Goal: Information Seeking & Learning: Understand process/instructions

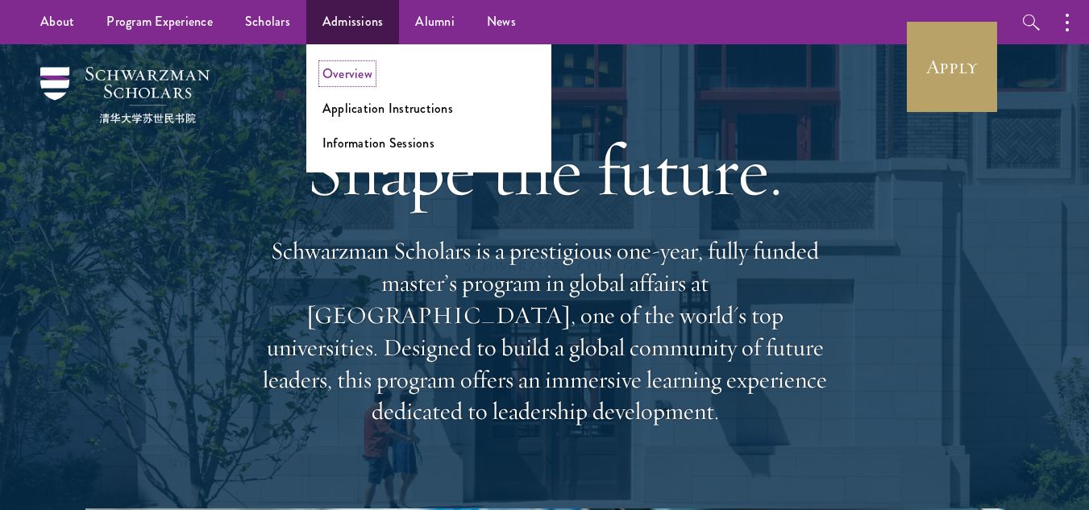
click at [359, 77] on link "Overview" at bounding box center [347, 73] width 50 height 19
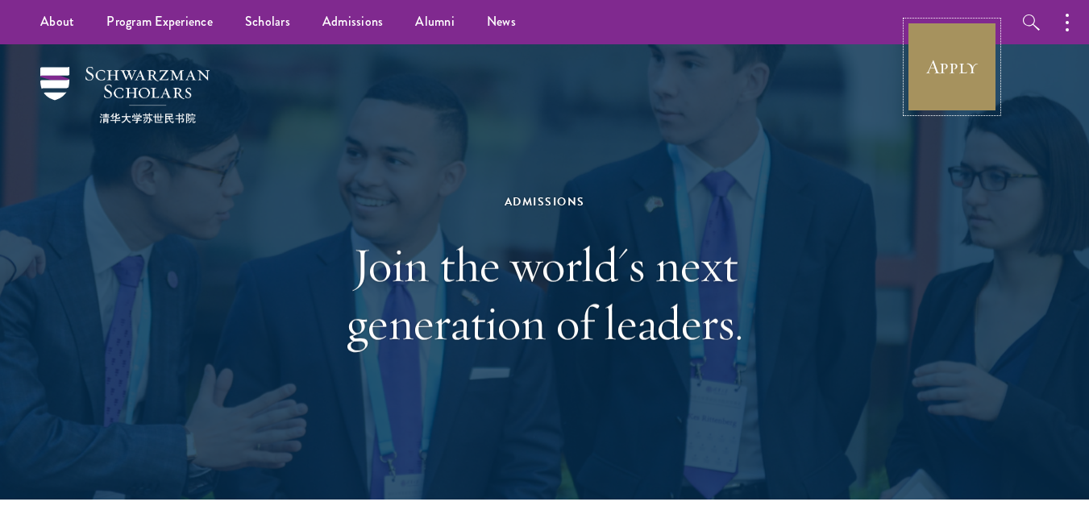
click at [946, 95] on link "Apply" at bounding box center [952, 67] width 90 height 90
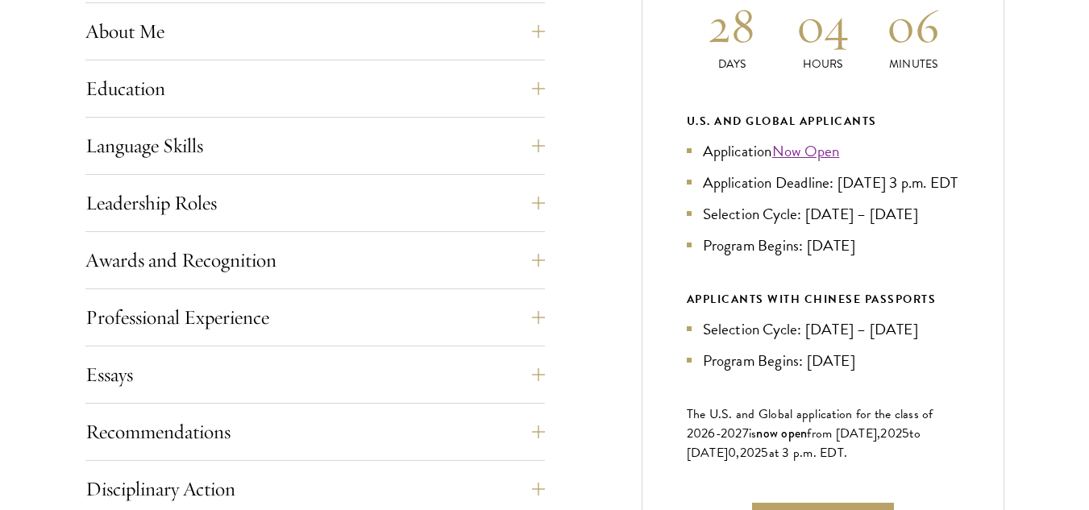
scroll to position [828, 0]
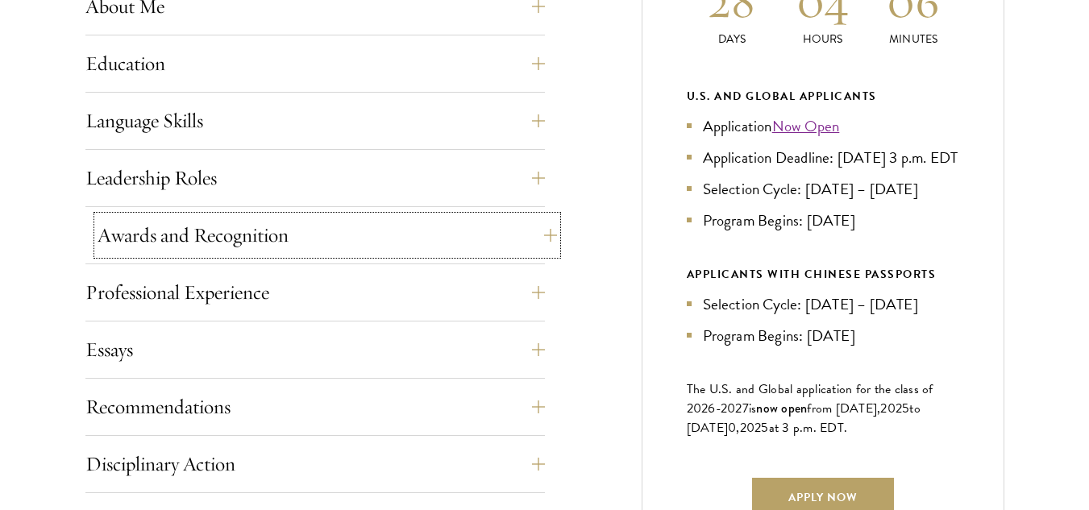
click at [517, 239] on button "Awards and Recognition" at bounding box center [327, 235] width 459 height 39
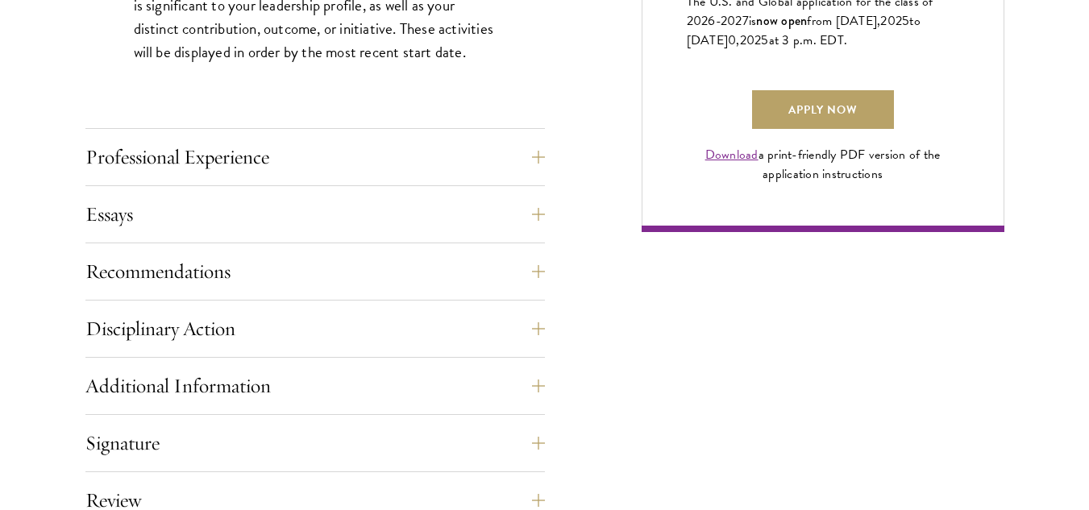
scroll to position [1310, 0]
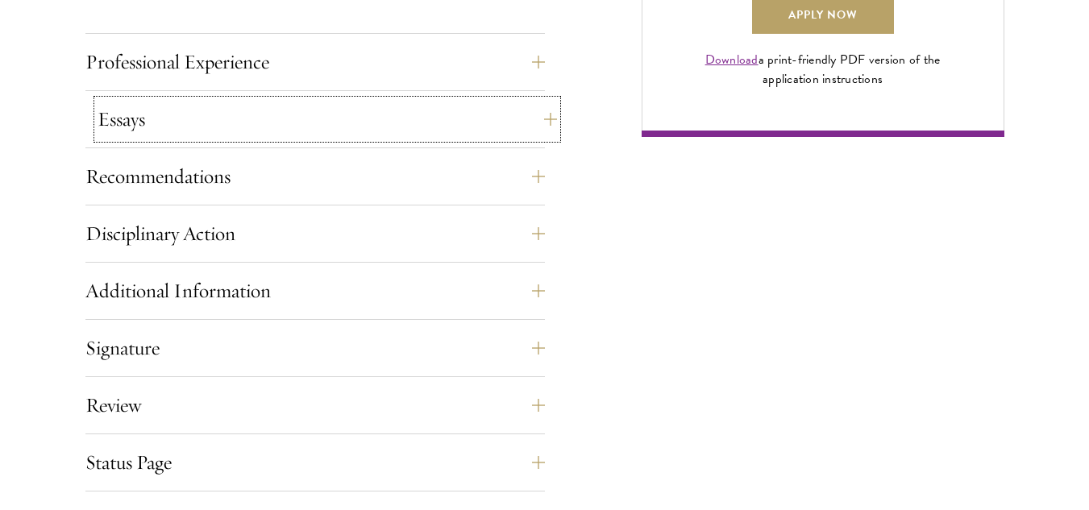
click at [473, 131] on button "Essays" at bounding box center [327, 119] width 459 height 39
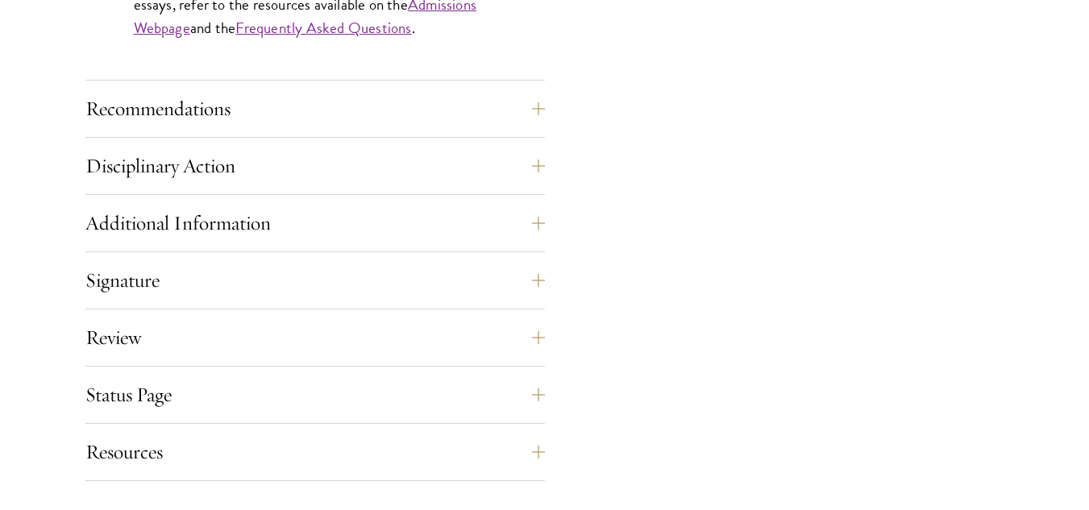
scroll to position [1658, 0]
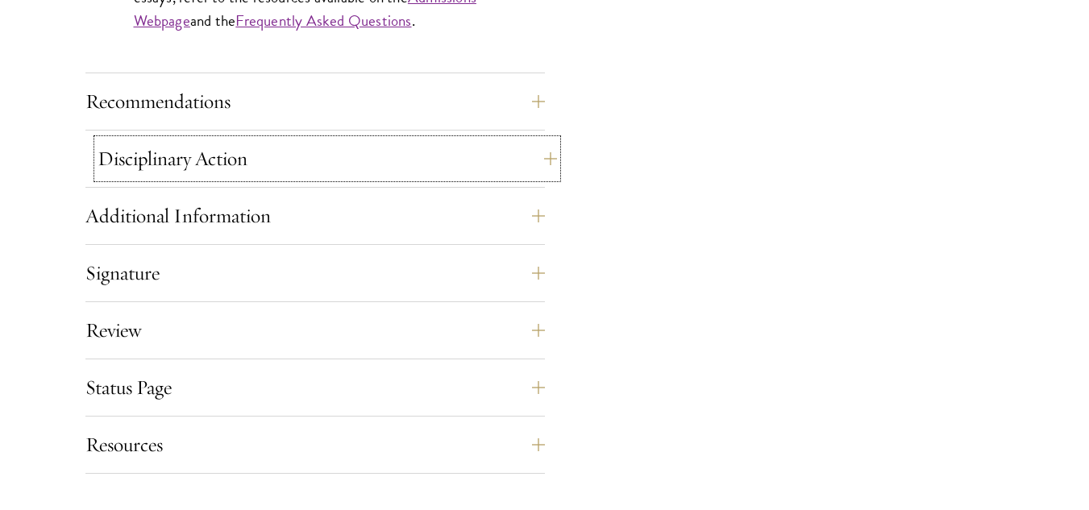
click at [428, 177] on button "Disciplinary Action" at bounding box center [327, 158] width 459 height 39
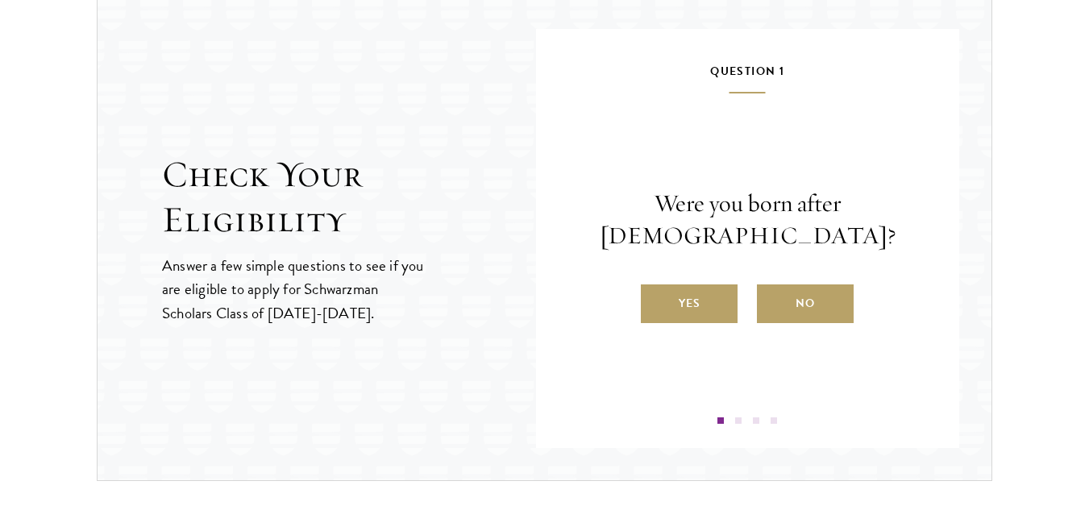
scroll to position [1849, 0]
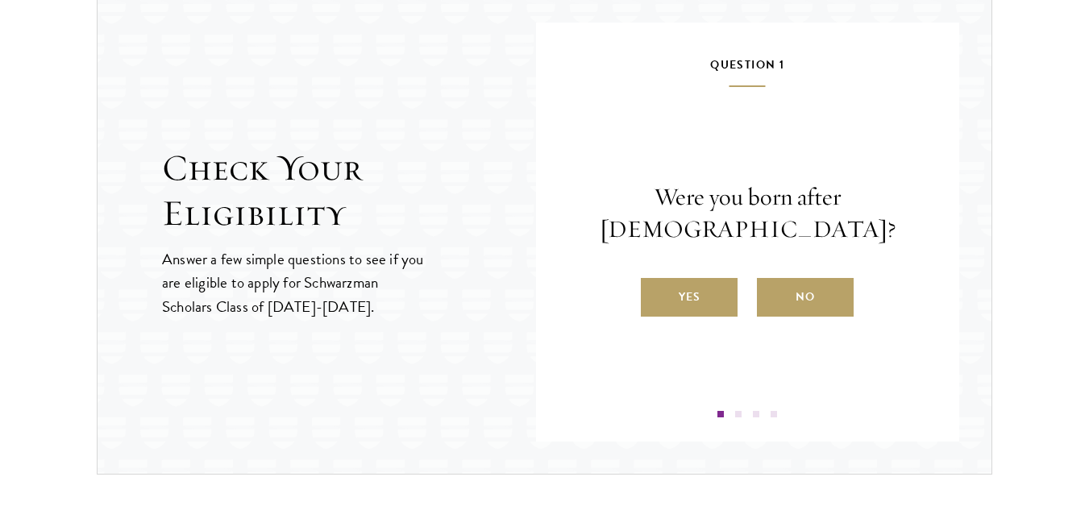
click at [739, 290] on div "Yes No" at bounding box center [747, 297] width 327 height 39
click at [705, 302] on label "Yes" at bounding box center [689, 297] width 97 height 39
click at [655, 294] on input "Yes" at bounding box center [648, 287] width 15 height 15
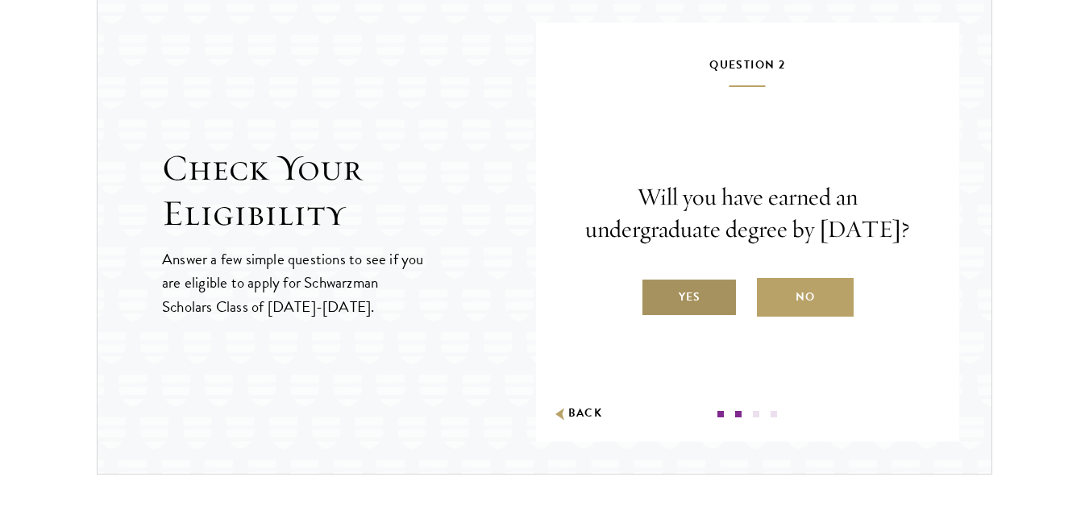
click at [704, 303] on label "Yes" at bounding box center [689, 297] width 97 height 39
click at [655, 294] on input "Yes" at bounding box center [648, 287] width 15 height 15
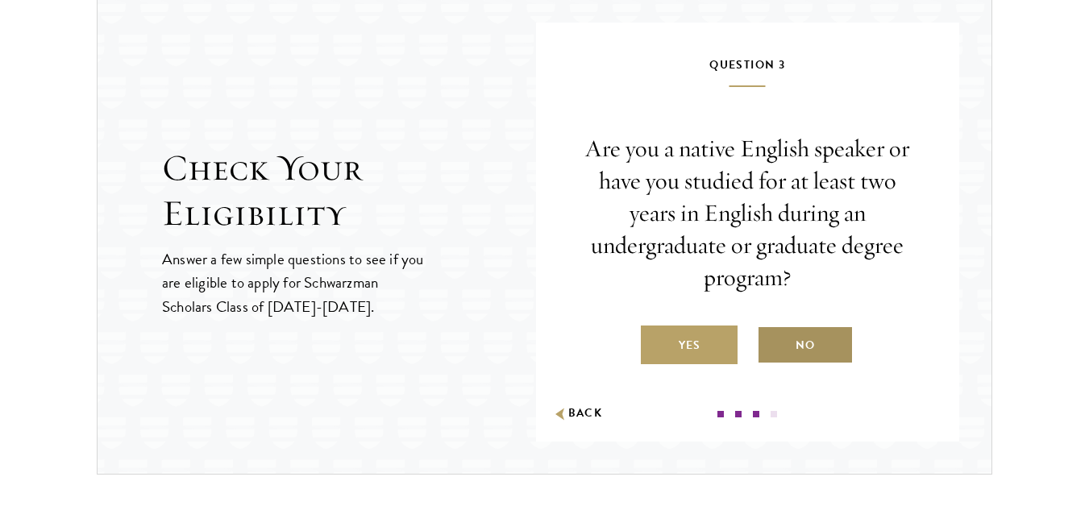
click at [783, 337] on label "No" at bounding box center [805, 345] width 97 height 39
click at [771, 337] on input "No" at bounding box center [764, 335] width 15 height 15
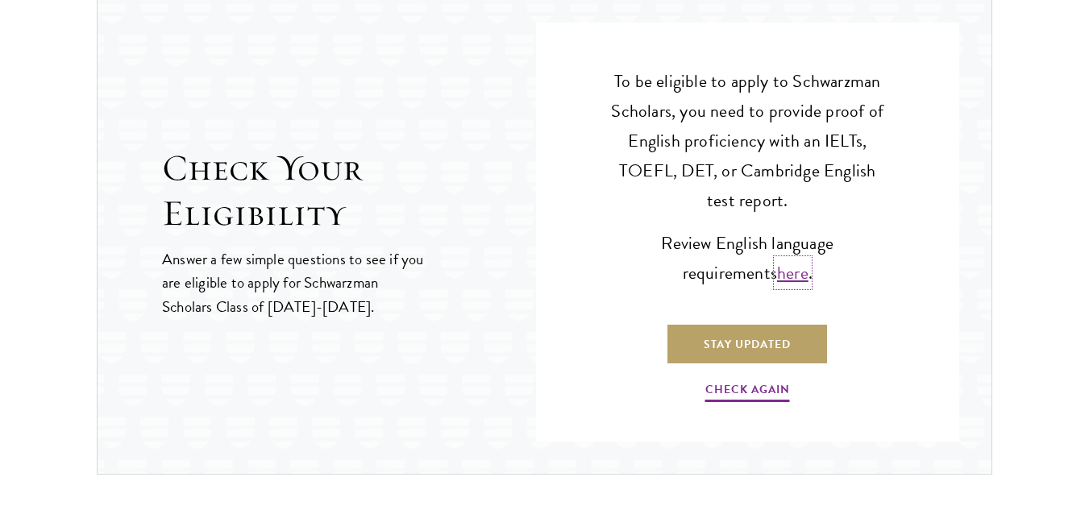
click at [777, 271] on link "here" at bounding box center [792, 273] width 31 height 27
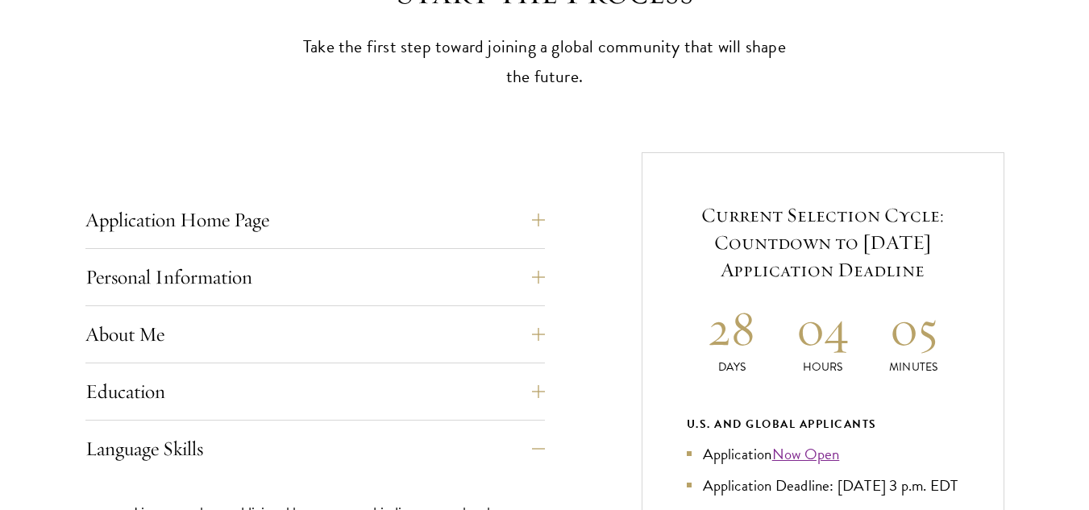
scroll to position [507, 0]
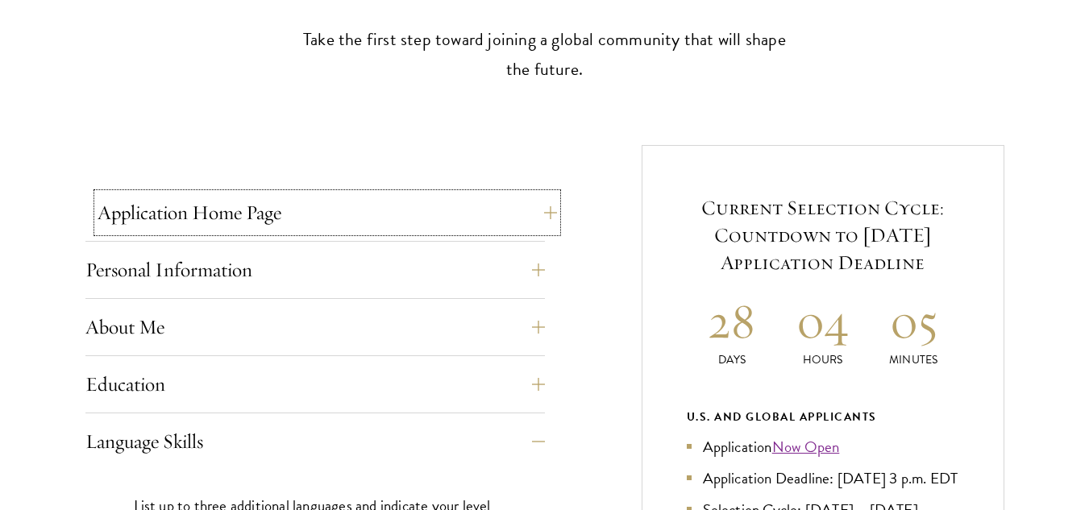
click at [491, 212] on button "Application Home Page" at bounding box center [327, 212] width 459 height 39
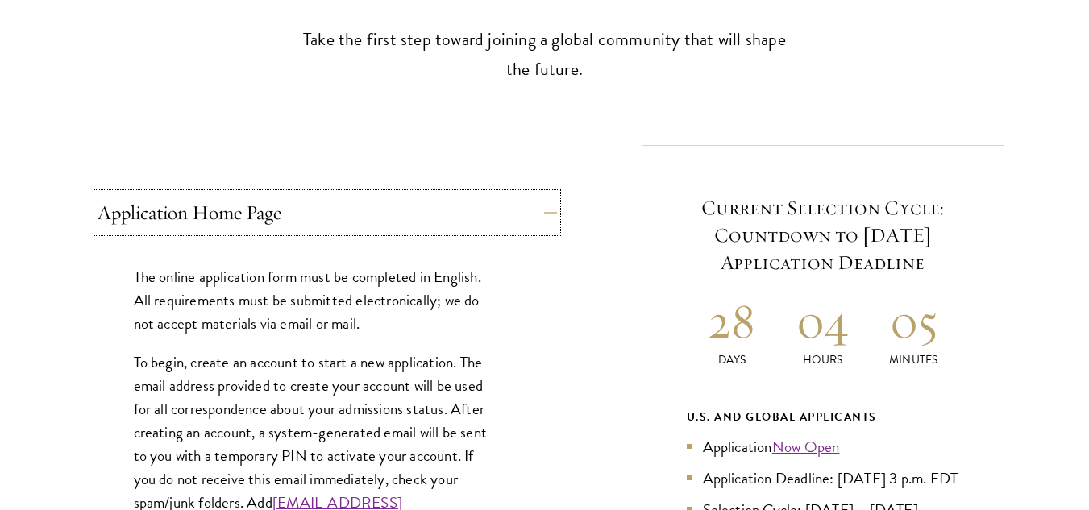
click at [491, 212] on button "Application Home Page" at bounding box center [327, 212] width 459 height 39
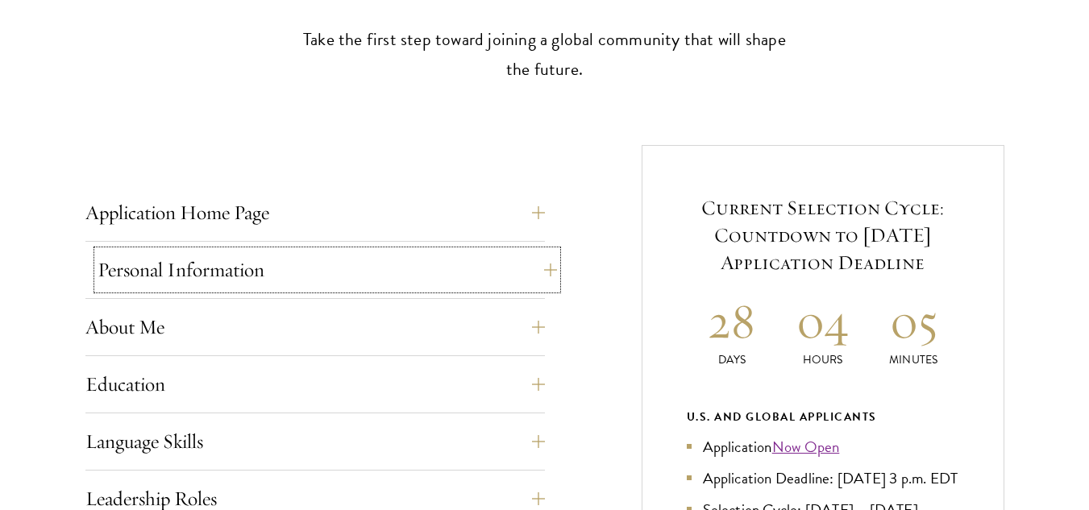
click at [451, 281] on button "Personal Information" at bounding box center [327, 270] width 459 height 39
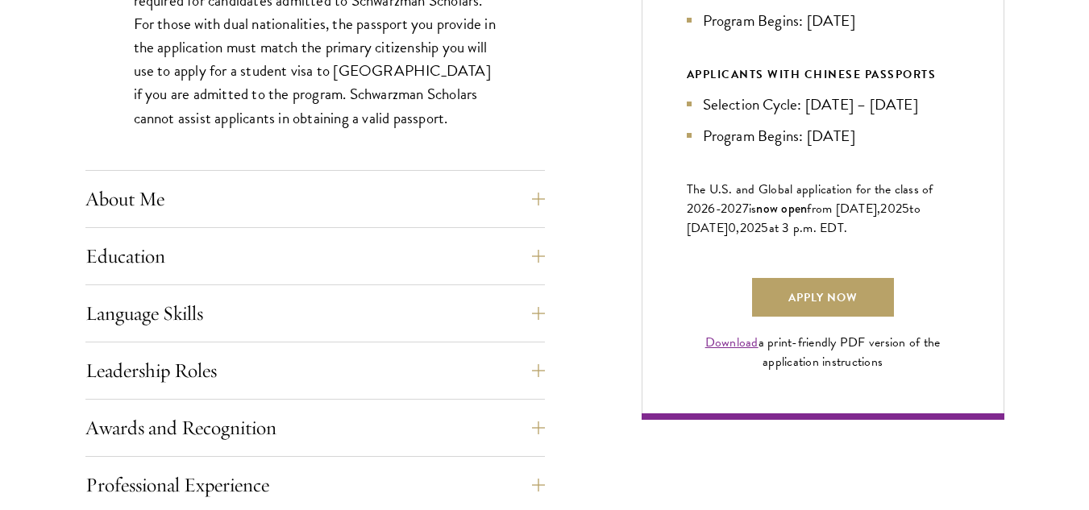
scroll to position [1056, 0]
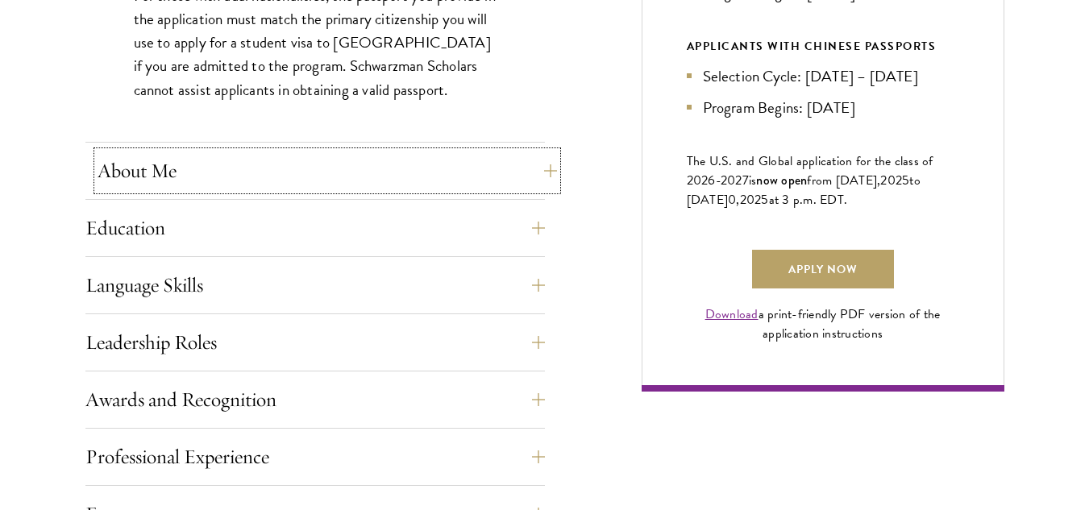
click at [500, 166] on button "About Me" at bounding box center [327, 171] width 459 height 39
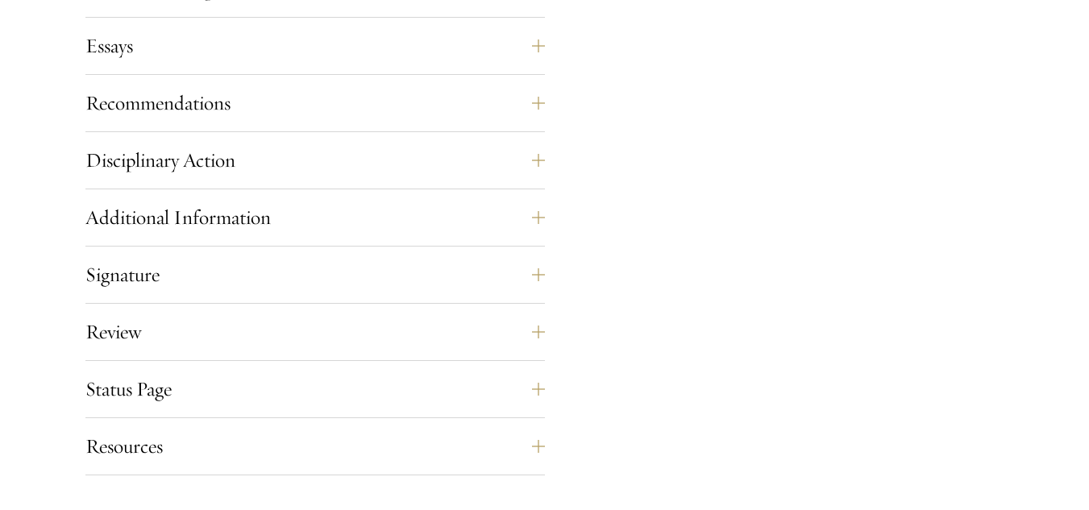
scroll to position [1570, 0]
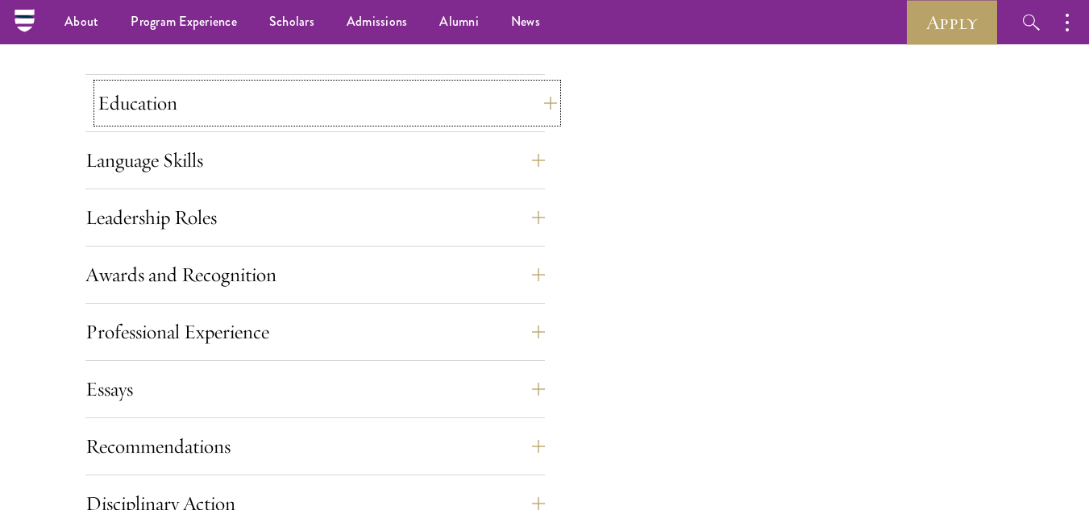
click at [491, 116] on button "Education" at bounding box center [327, 103] width 459 height 39
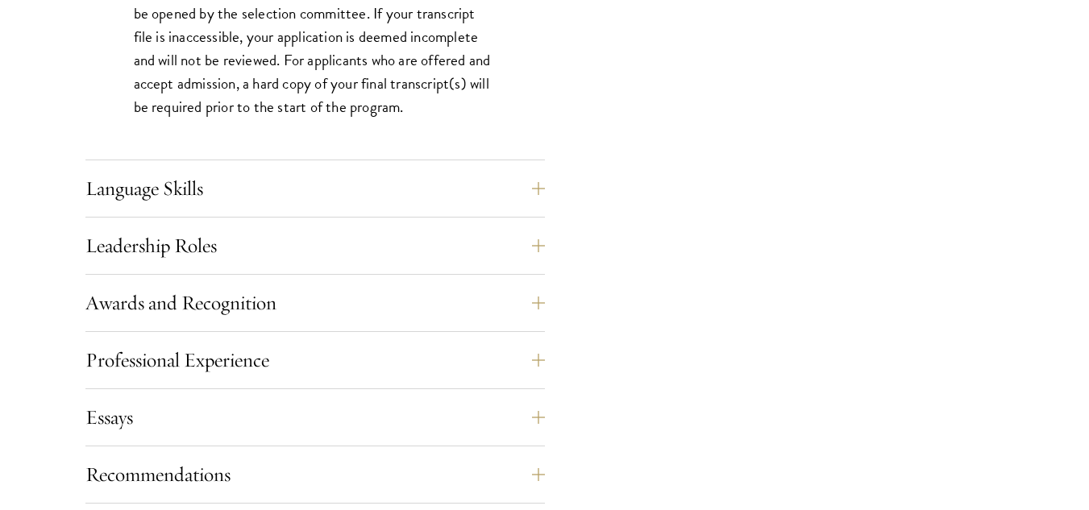
scroll to position [2677, 0]
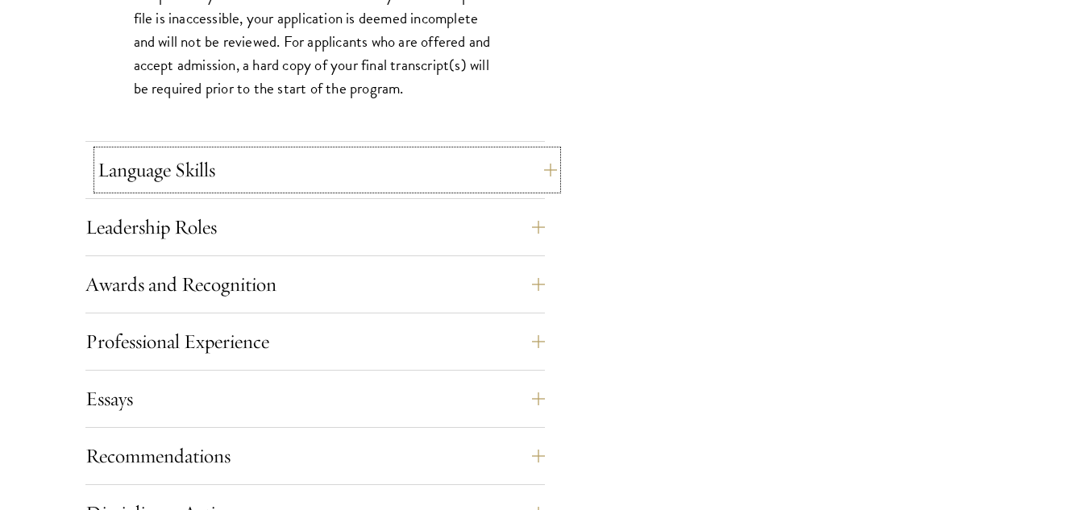
click at [532, 173] on button "Language Skills" at bounding box center [327, 170] width 459 height 39
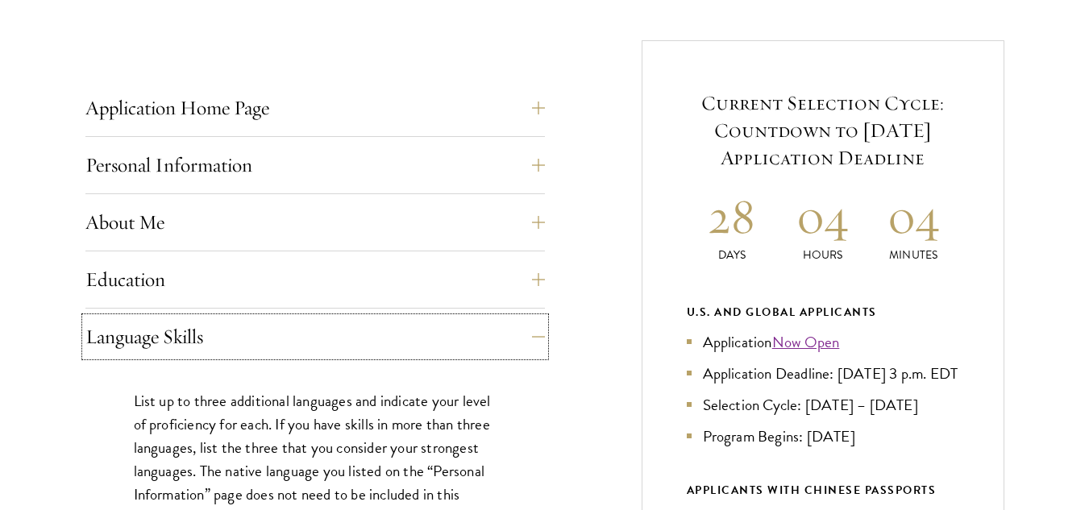
scroll to position [620, 0]
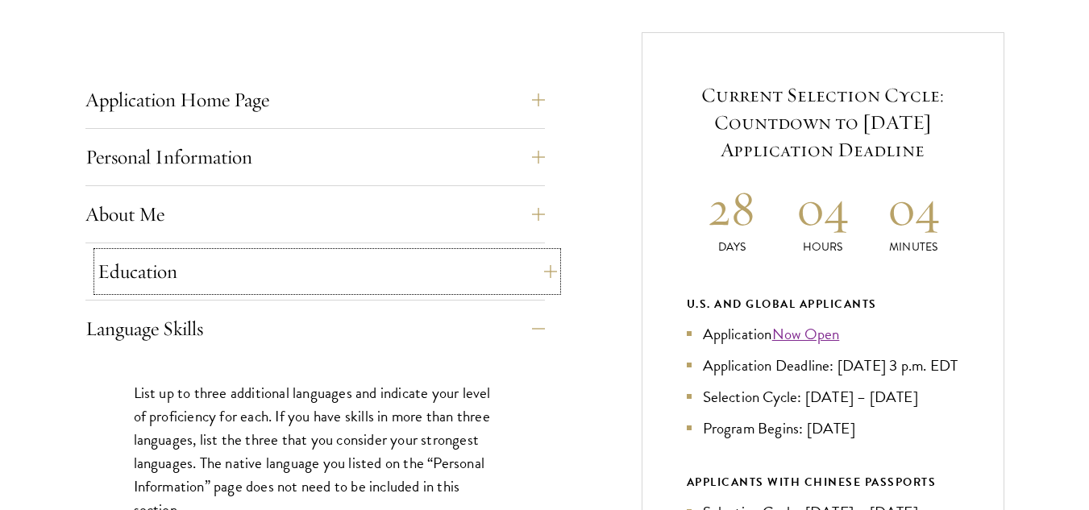
click at [492, 266] on button "Education" at bounding box center [327, 271] width 459 height 39
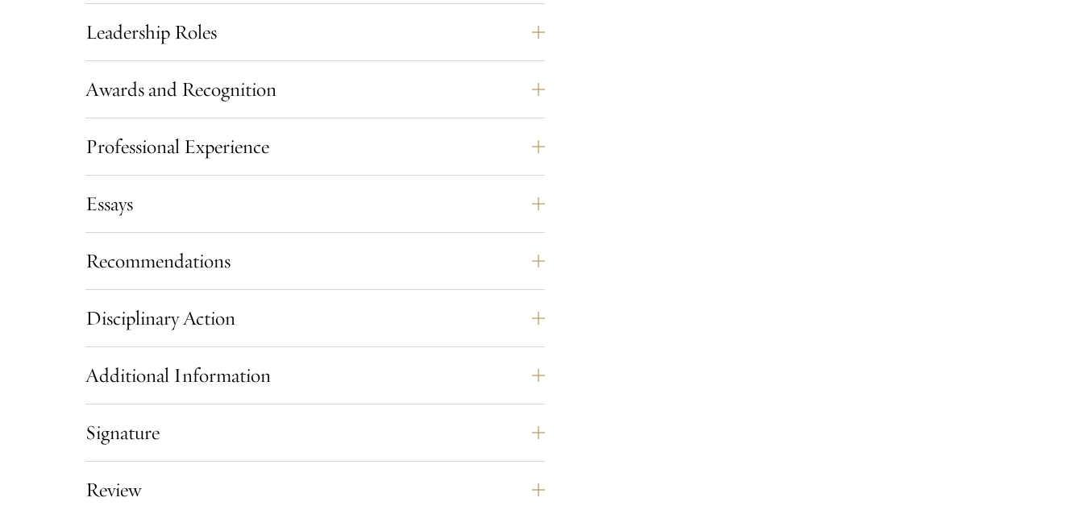
scroll to position [2891, 0]
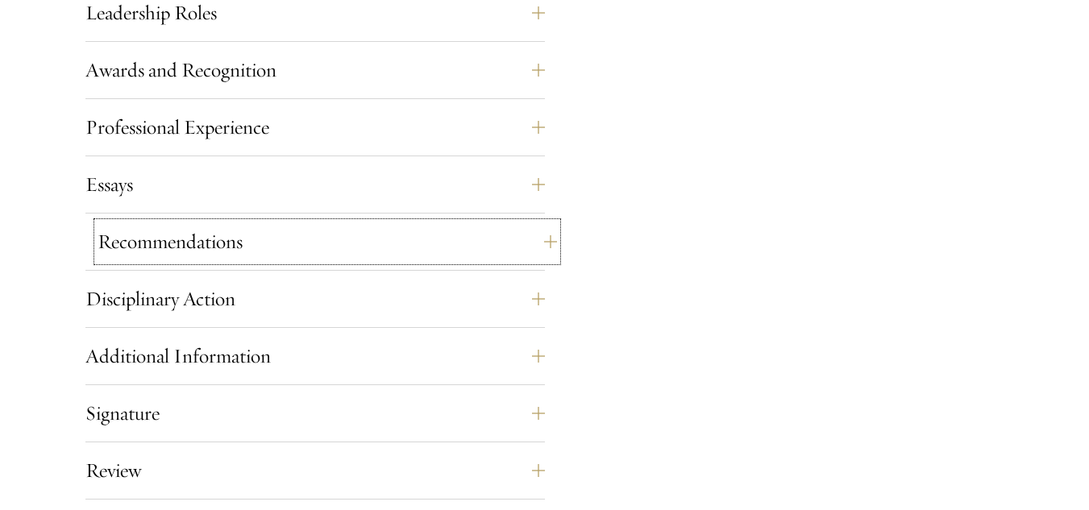
click at [462, 251] on button "Recommendations" at bounding box center [327, 241] width 459 height 39
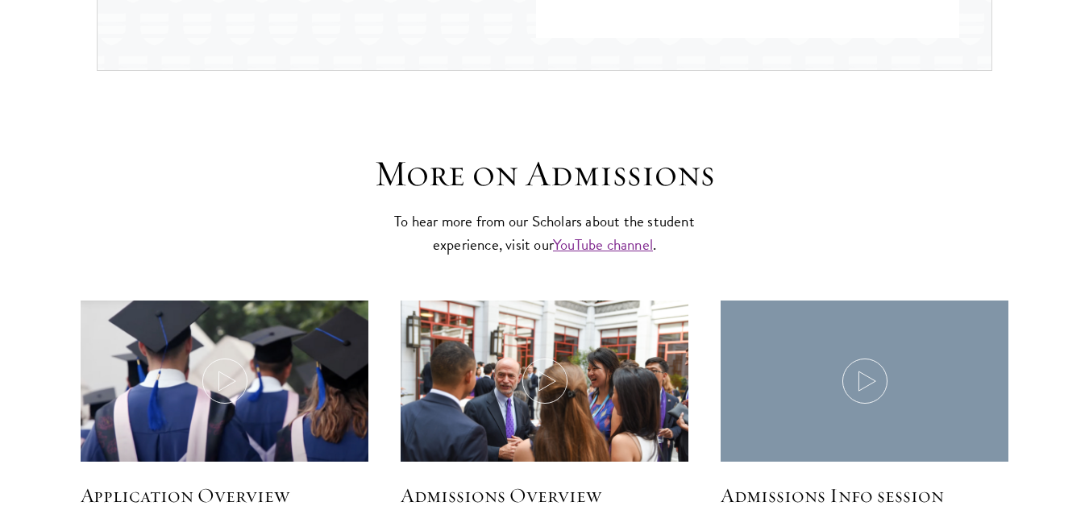
scroll to position [3765, 0]
